Goal: Find specific page/section

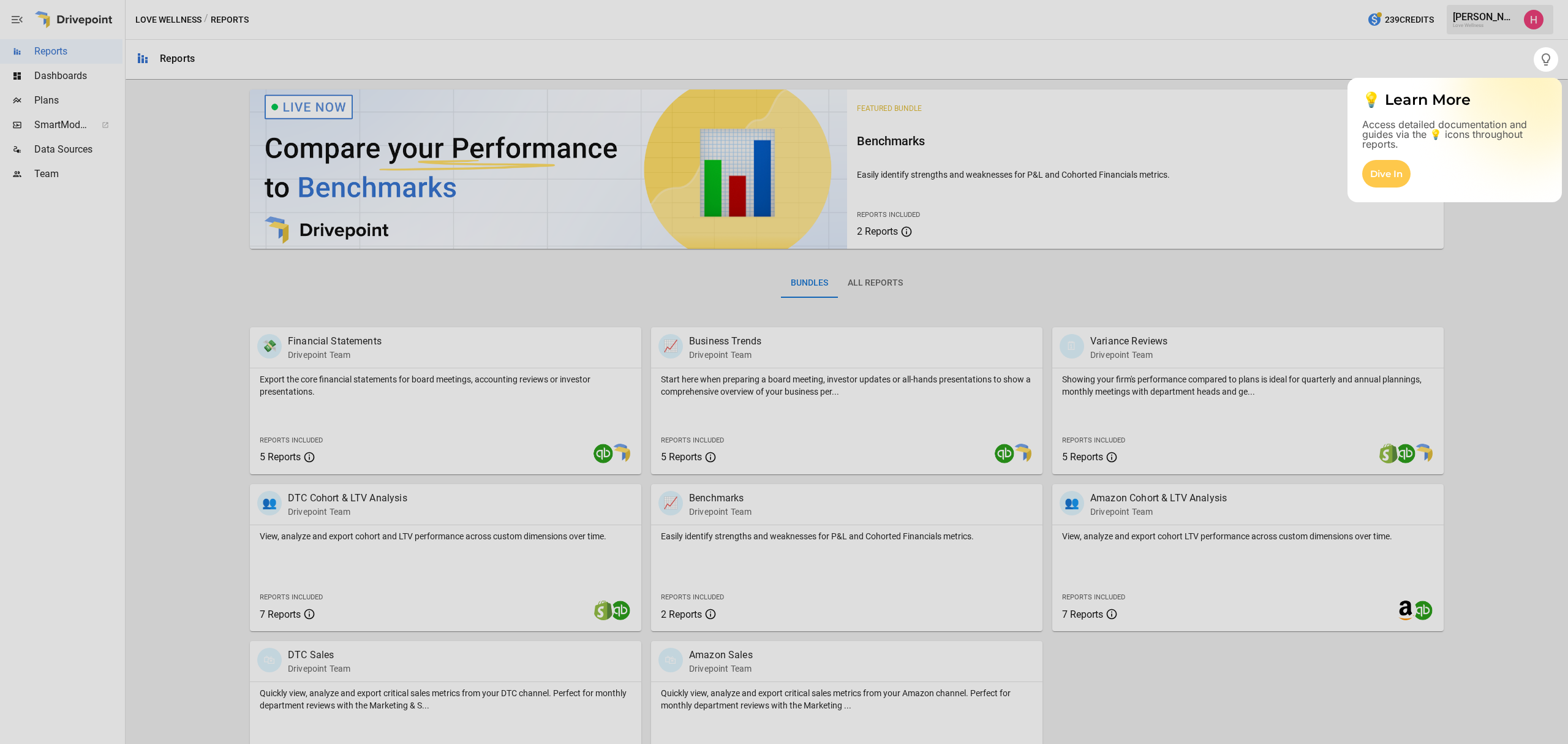
click at [374, 484] on div at bounding box center [784, 408] width 1568 height 672
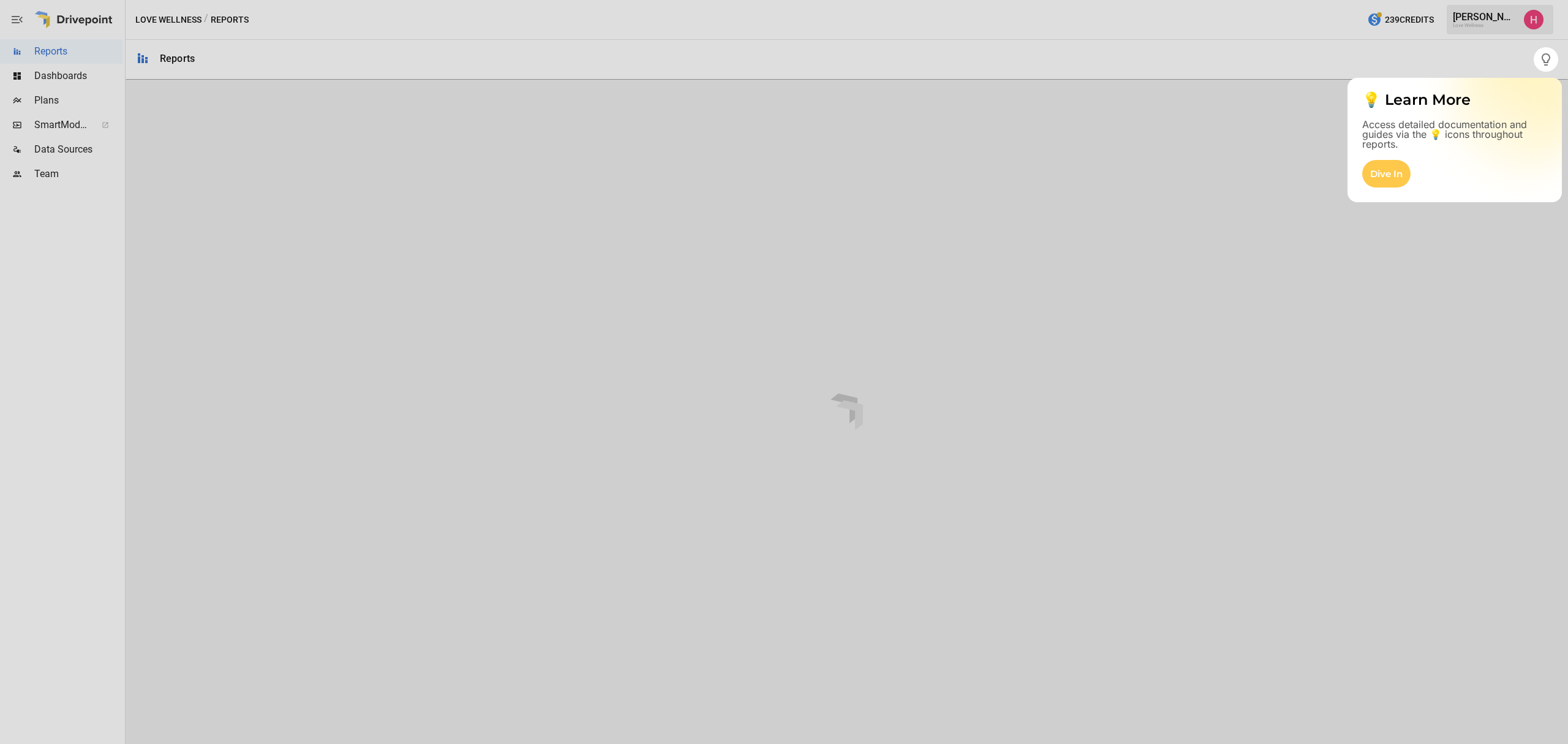
click at [387, 516] on div at bounding box center [784, 408] width 1568 height 672
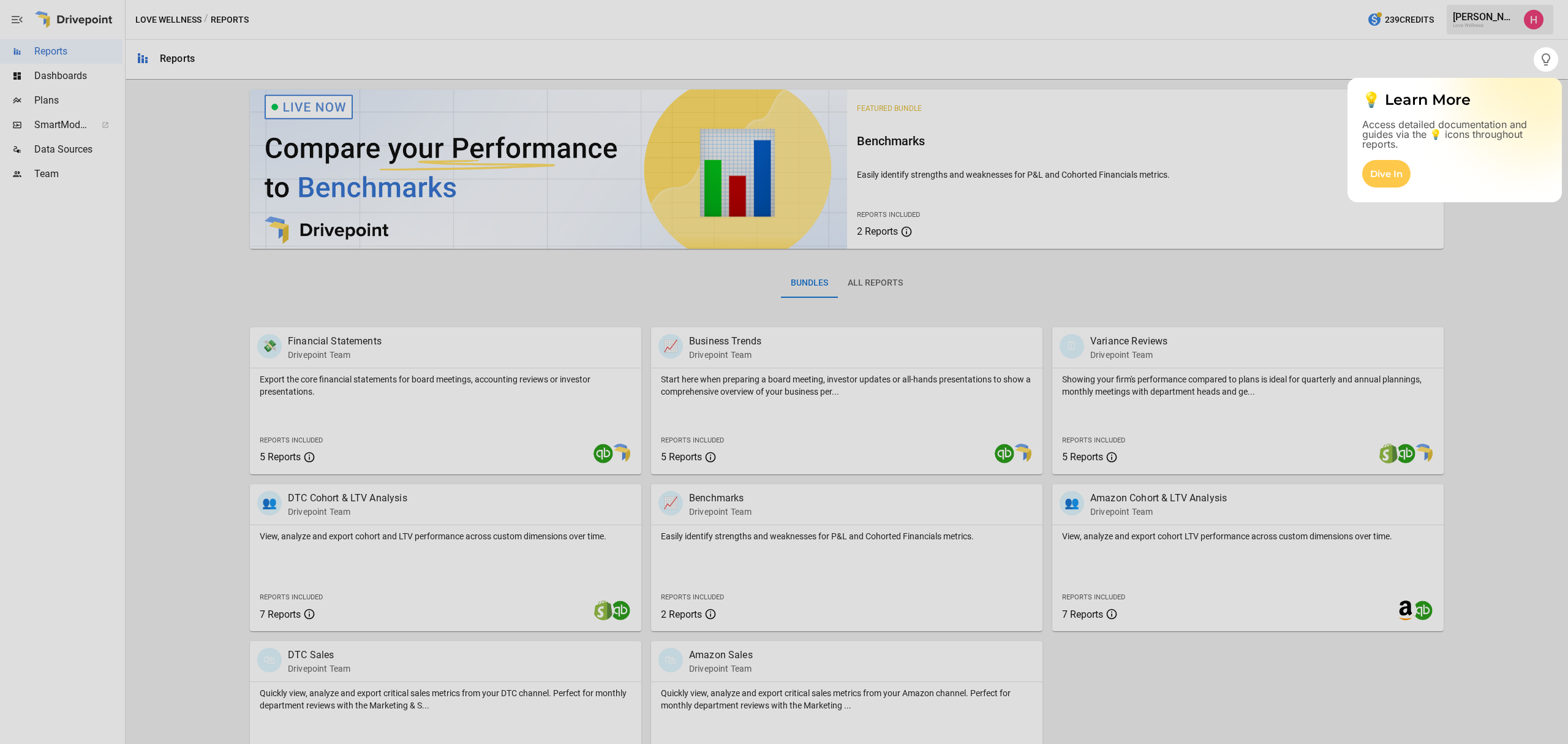
click at [443, 533] on div at bounding box center [784, 408] width 1568 height 672
click at [572, 606] on div at bounding box center [784, 408] width 1568 height 672
click at [640, 610] on div at bounding box center [784, 408] width 1568 height 672
click at [599, 610] on div at bounding box center [784, 408] width 1568 height 672
click at [452, 557] on div at bounding box center [784, 408] width 1568 height 672
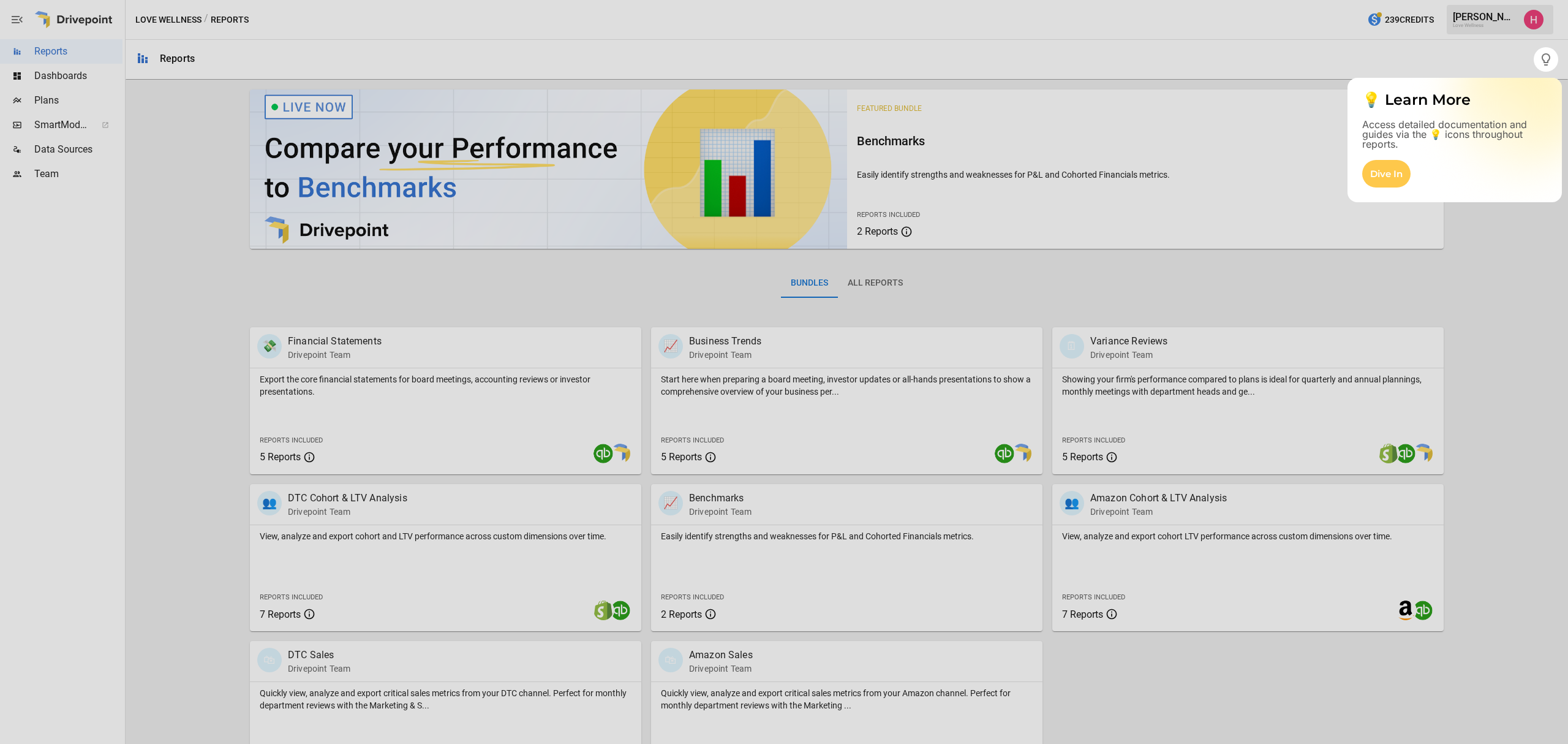
drag, startPoint x: 262, startPoint y: 515, endPoint x: 293, endPoint y: 616, distance: 105.7
click at [263, 515] on div at bounding box center [784, 408] width 1568 height 672
click at [297, 633] on div at bounding box center [784, 408] width 1568 height 672
click at [291, 611] on div at bounding box center [784, 408] width 1568 height 672
click at [1519, 67] on div at bounding box center [766, 372] width 1534 height 744
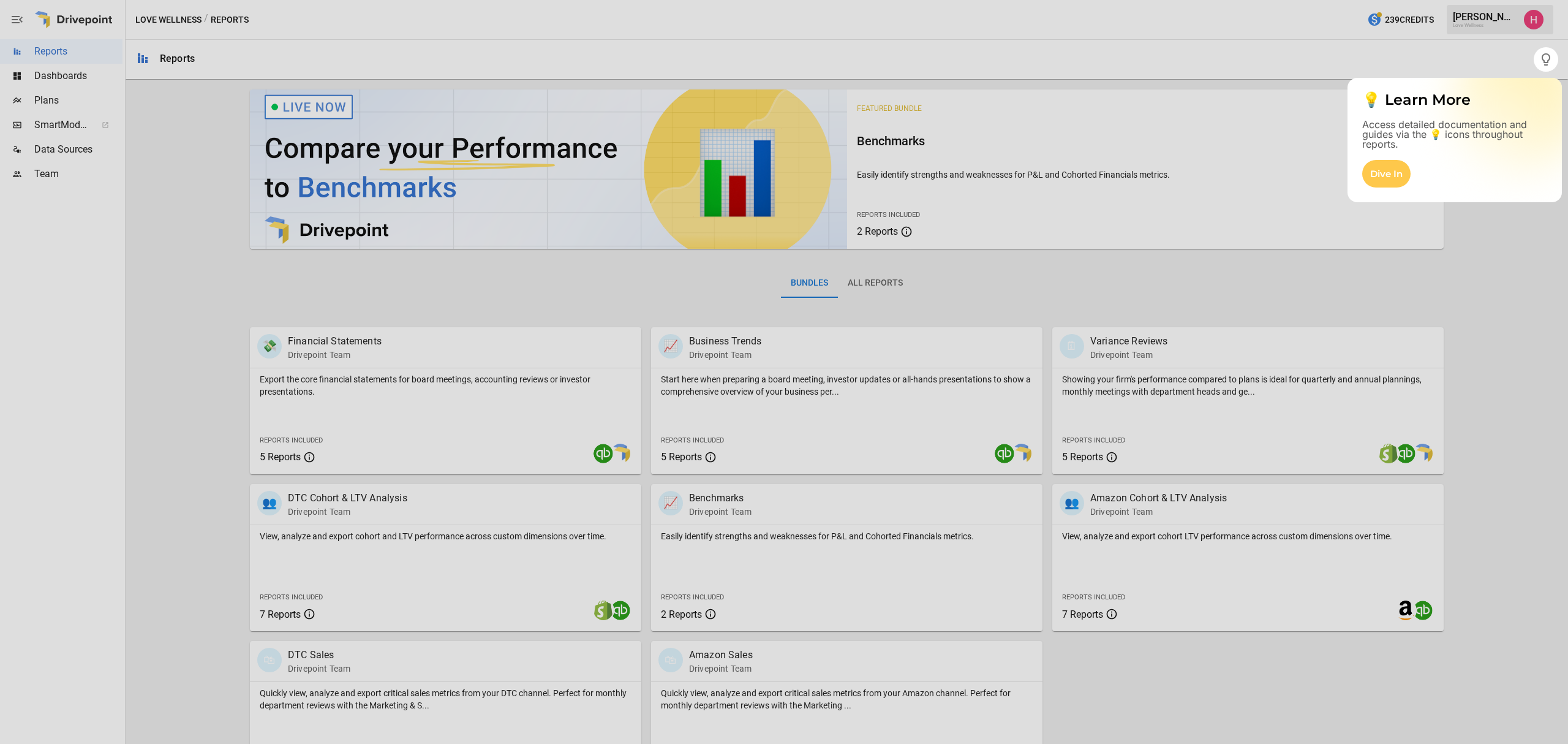
click at [1550, 57] on icon "button" at bounding box center [1545, 59] width 15 height 15
click at [394, 549] on div at bounding box center [784, 408] width 1568 height 672
